Goal: Transaction & Acquisition: Purchase product/service

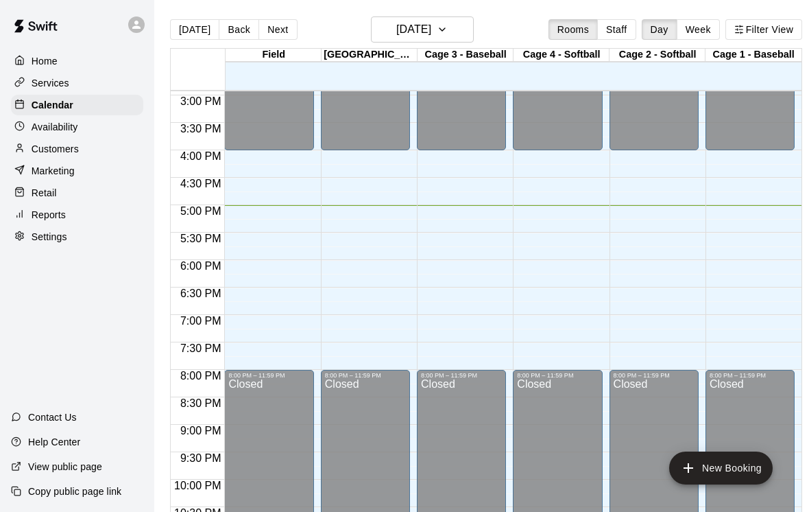
scroll to position [838, 0]
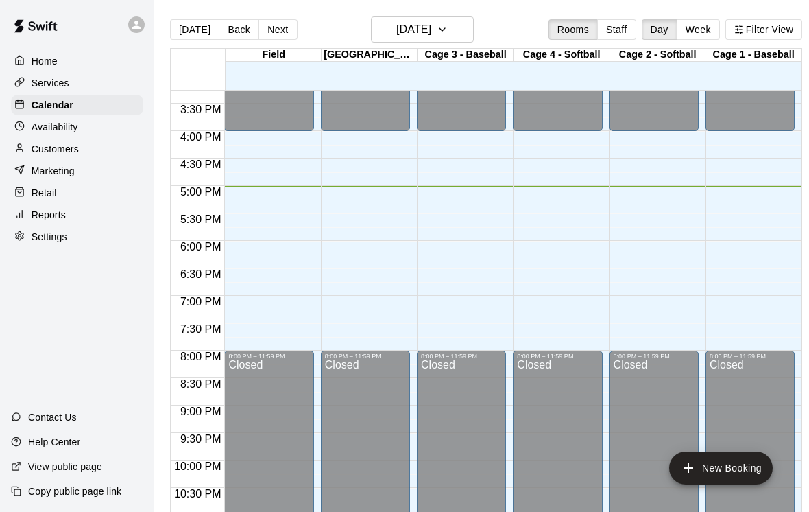
click at [29, 187] on div at bounding box center [22, 193] width 17 height 13
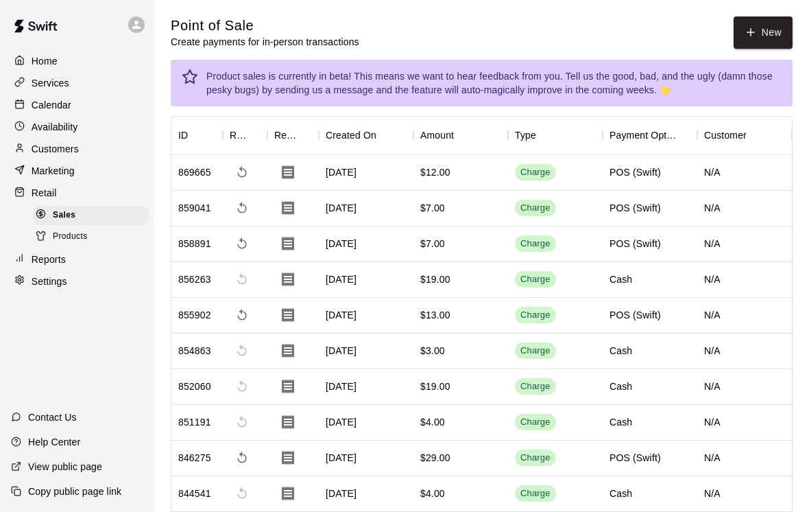
click at [772, 41] on button "New" at bounding box center [763, 32] width 59 height 32
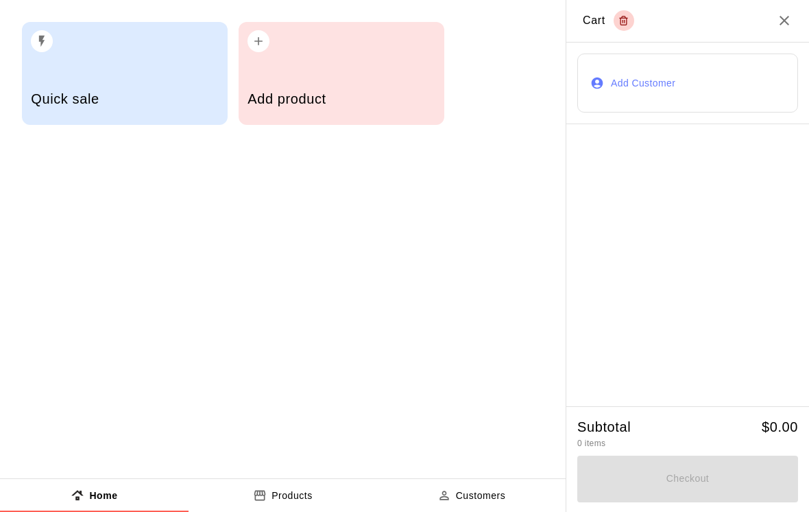
click at [413, 86] on div "Add product" at bounding box center [341, 100] width 187 height 49
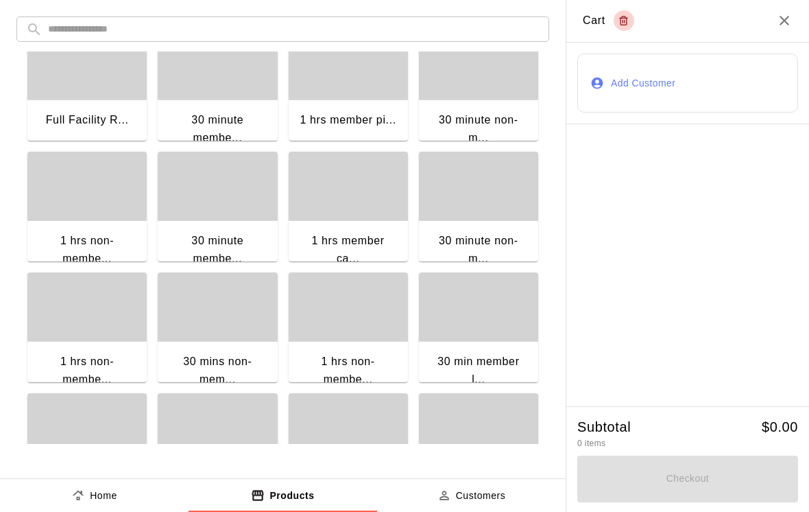
scroll to position [153, 0]
click at [82, 349] on div "1 hrs non-membe..." at bounding box center [86, 371] width 119 height 62
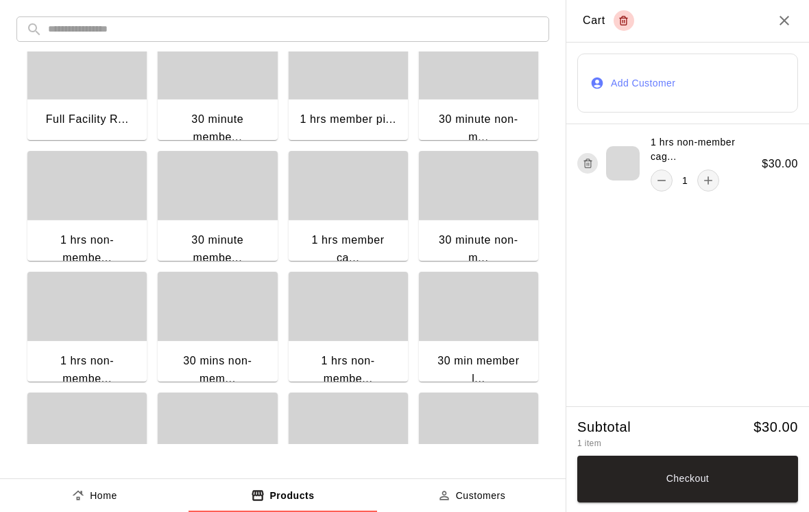
click at [774, 472] on button "Checkout" at bounding box center [687, 478] width 221 height 47
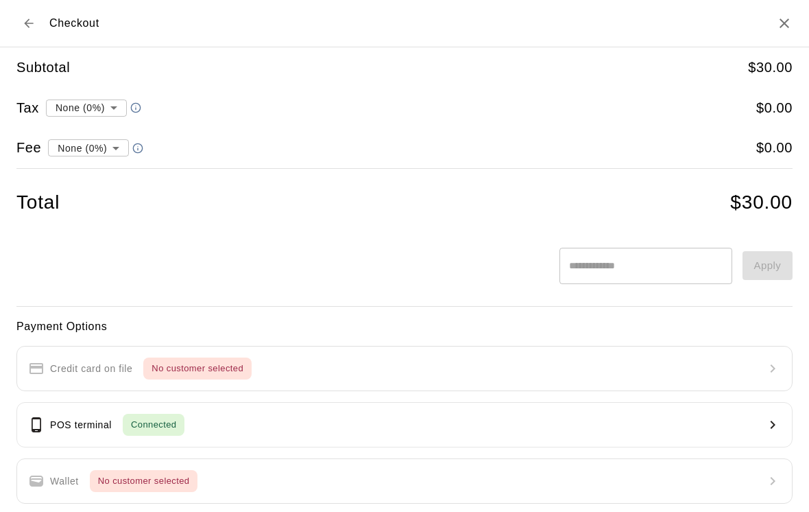
click at [45, 418] on div "POS terminal Connected" at bounding box center [106, 424] width 156 height 22
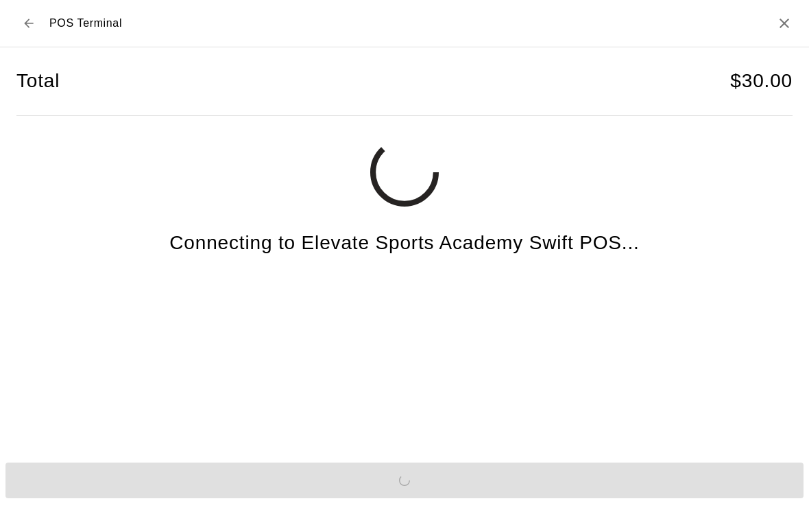
click at [734, 479] on div "Send to POS" at bounding box center [404, 480] width 809 height 47
click at [717, 498] on div "Send to POS" at bounding box center [404, 480] width 809 height 47
click at [719, 493] on button "Send to POS" at bounding box center [404, 480] width 798 height 36
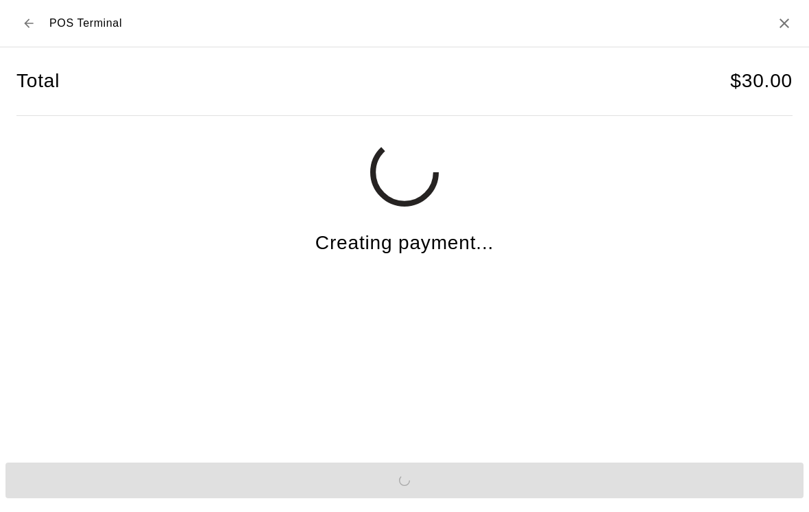
click at [718, 493] on div "Send to POS" at bounding box center [404, 480] width 809 height 47
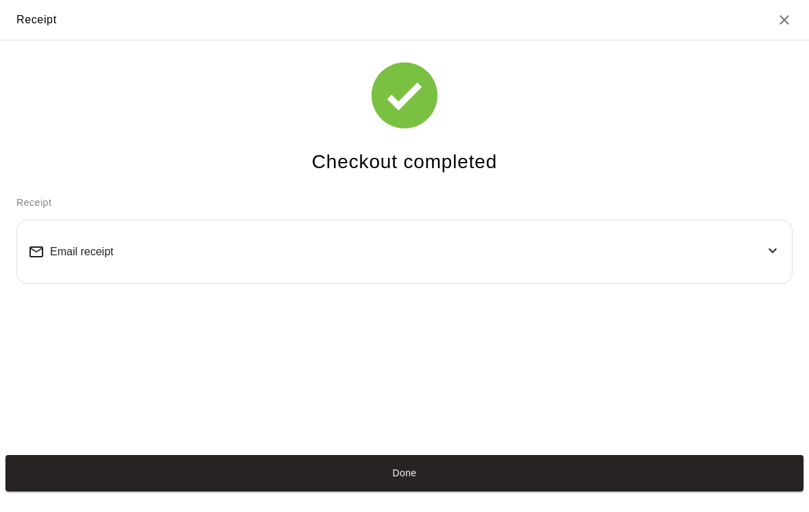
click at [37, 483] on button "Done" at bounding box center [404, 473] width 798 height 36
